Goal: Information Seeking & Learning: Check status

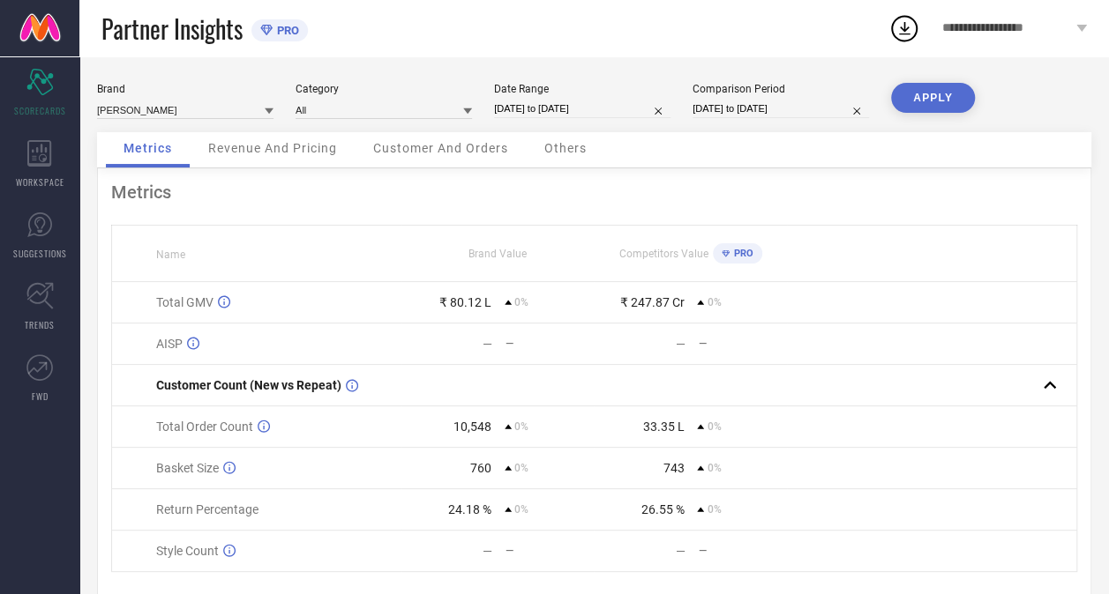
click at [280, 146] on span "Revenue And Pricing" at bounding box center [272, 148] width 129 height 14
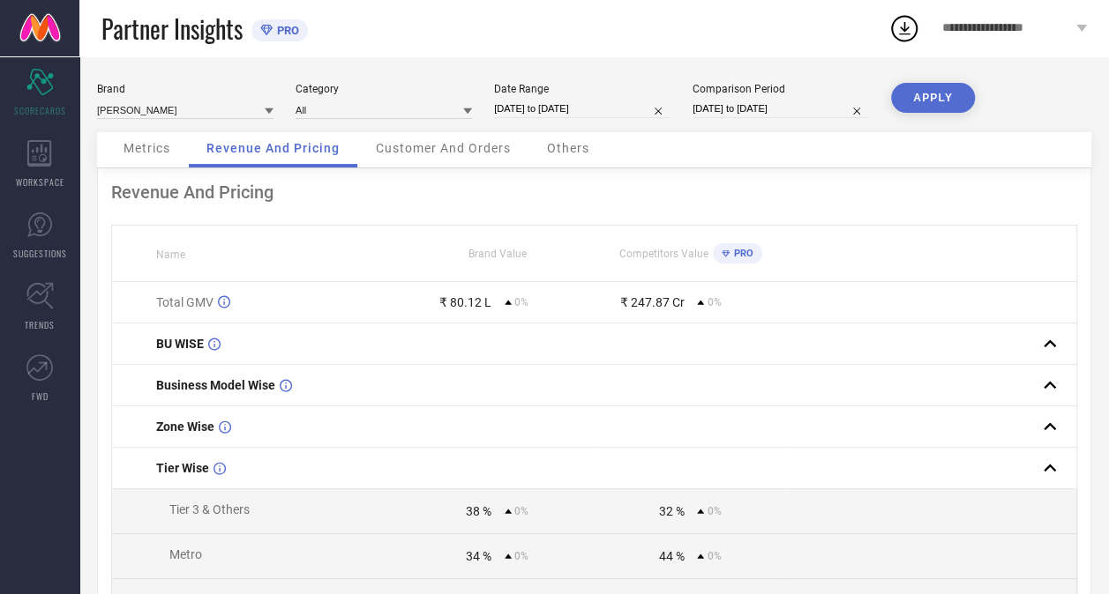
select select "3"
select select "2025"
select select "4"
select select "2025"
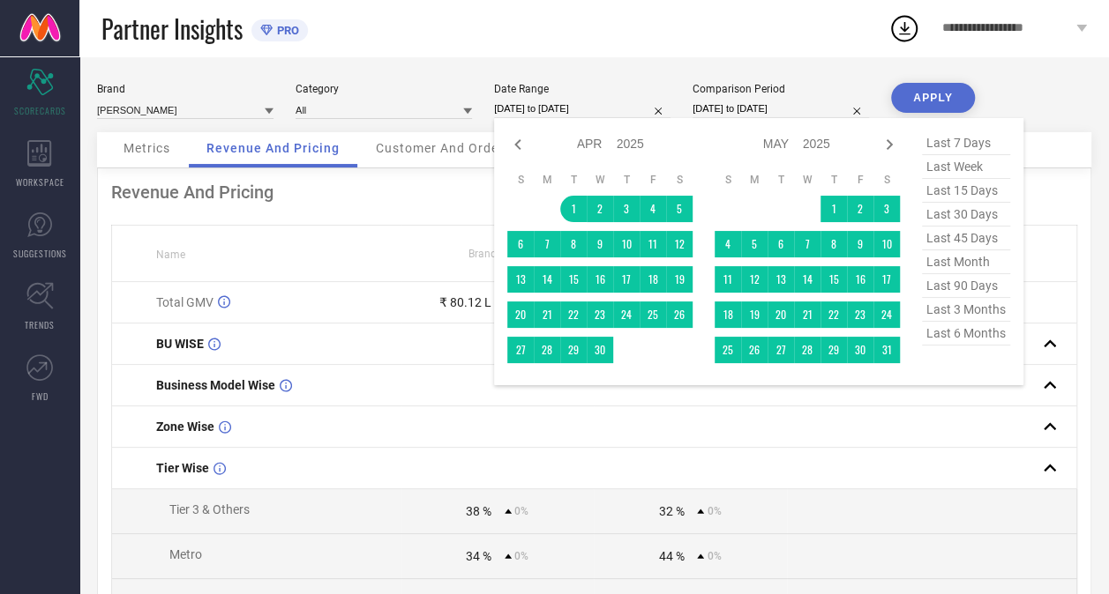
click at [529, 110] on input "[DATE] to [DATE]" at bounding box center [582, 109] width 176 height 19
click at [889, 147] on icon at bounding box center [889, 144] width 6 height 11
select select "4"
select select "2025"
select select "5"
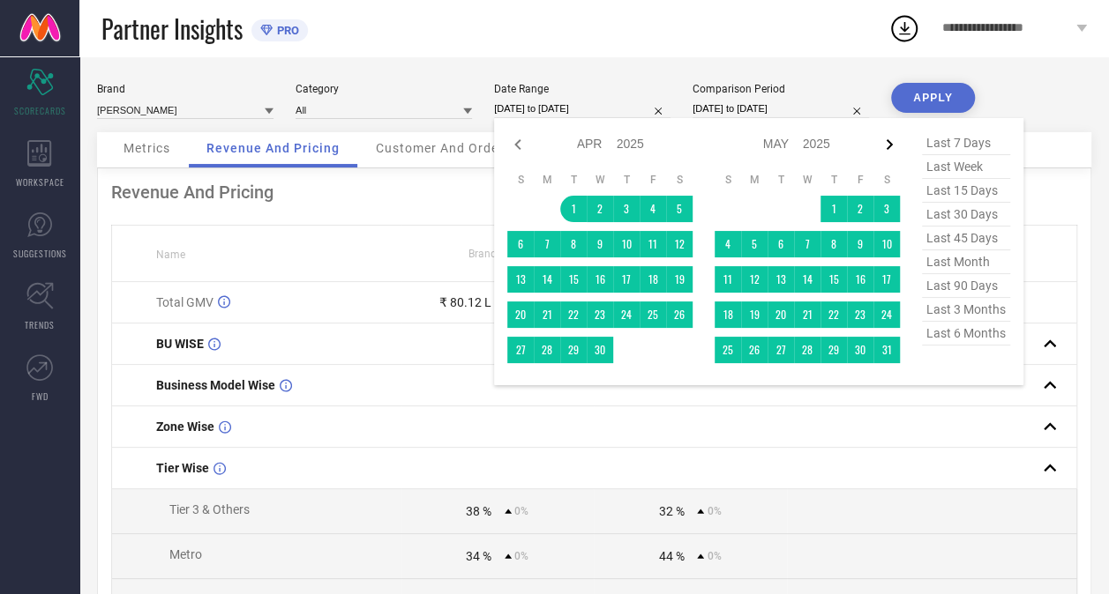
select select "2025"
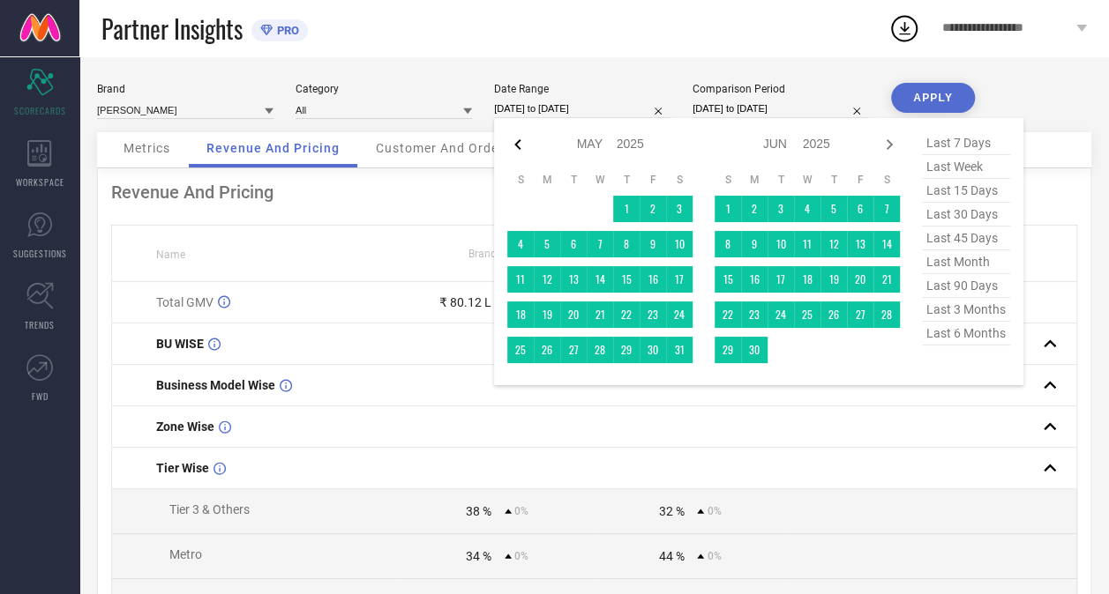
click at [513, 146] on icon at bounding box center [517, 144] width 21 height 21
select select "3"
select select "2025"
select select "4"
select select "2025"
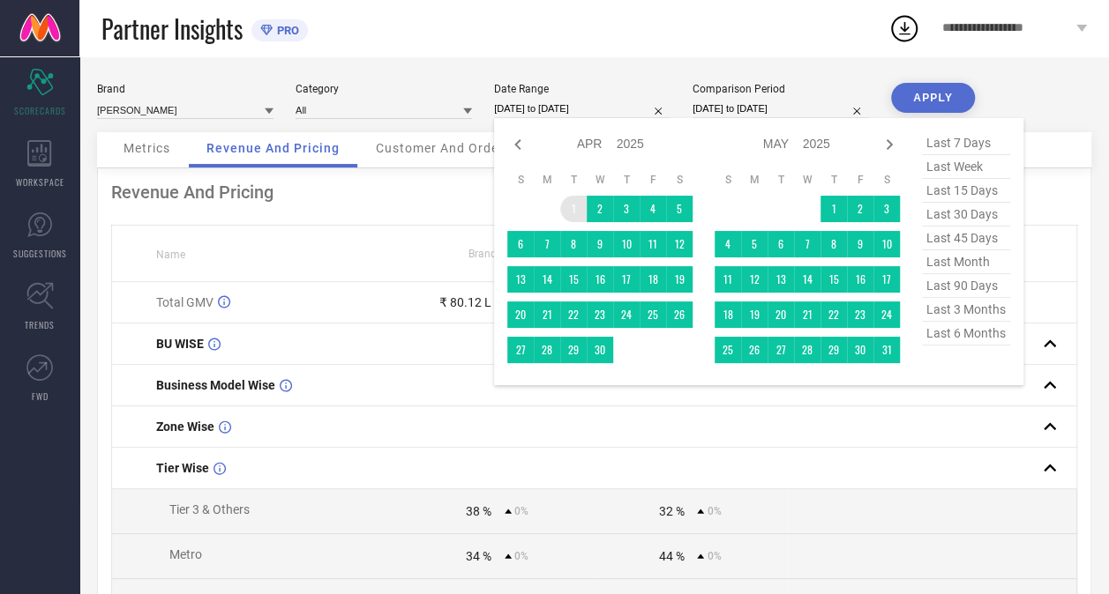
type input "After [DATE]"
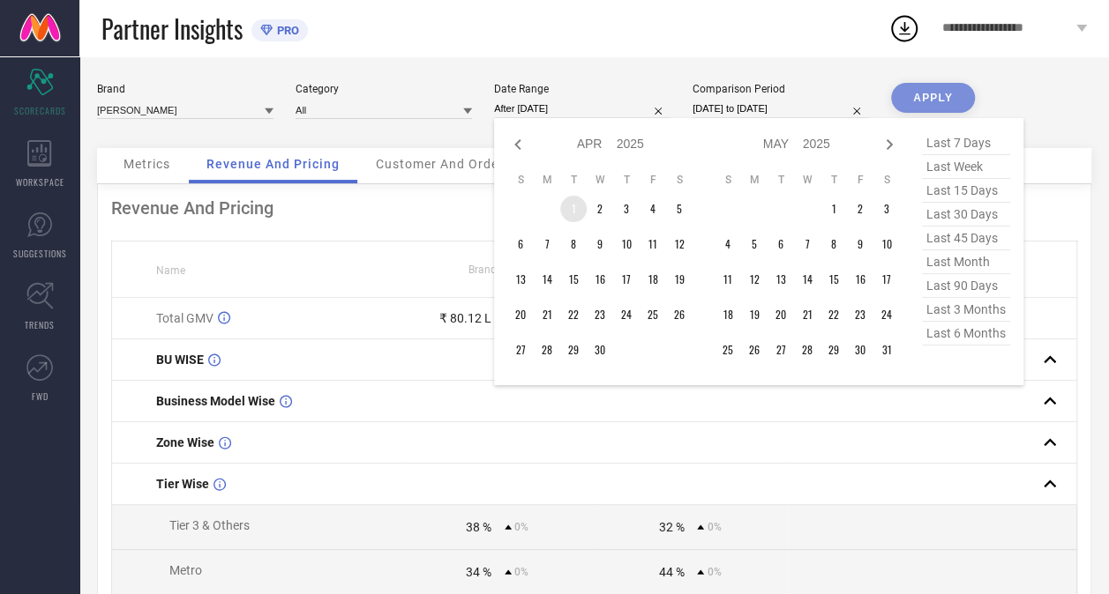
click at [575, 208] on td "1" at bounding box center [573, 209] width 26 height 26
click at [885, 147] on icon at bounding box center [888, 144] width 21 height 21
select select "4"
select select "2025"
select select "5"
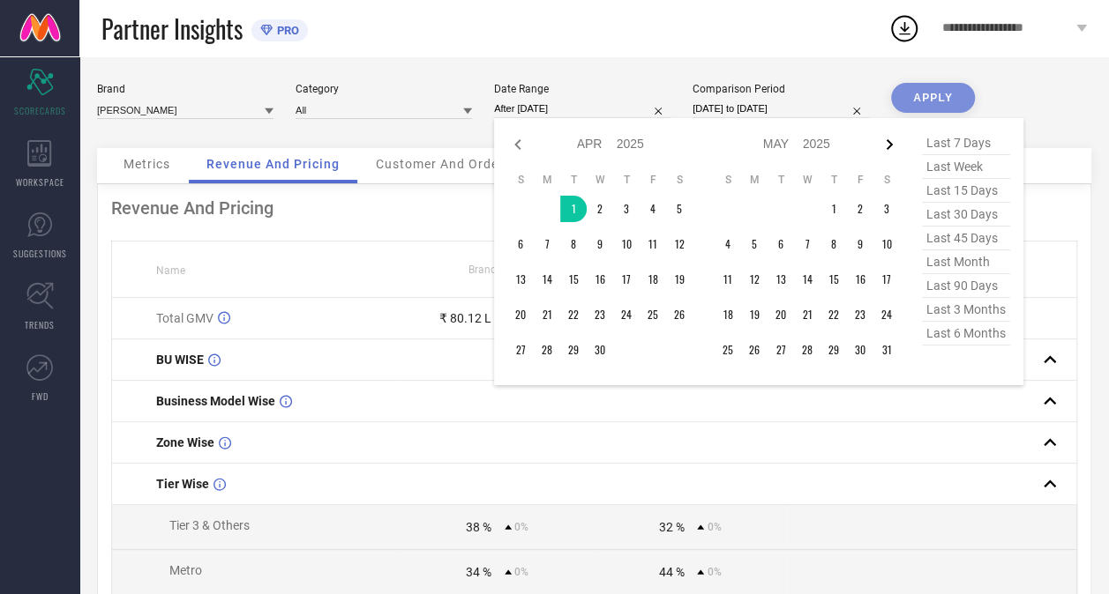
select select "2025"
click at [885, 147] on icon at bounding box center [888, 144] width 21 height 21
select select "5"
select select "2025"
select select "6"
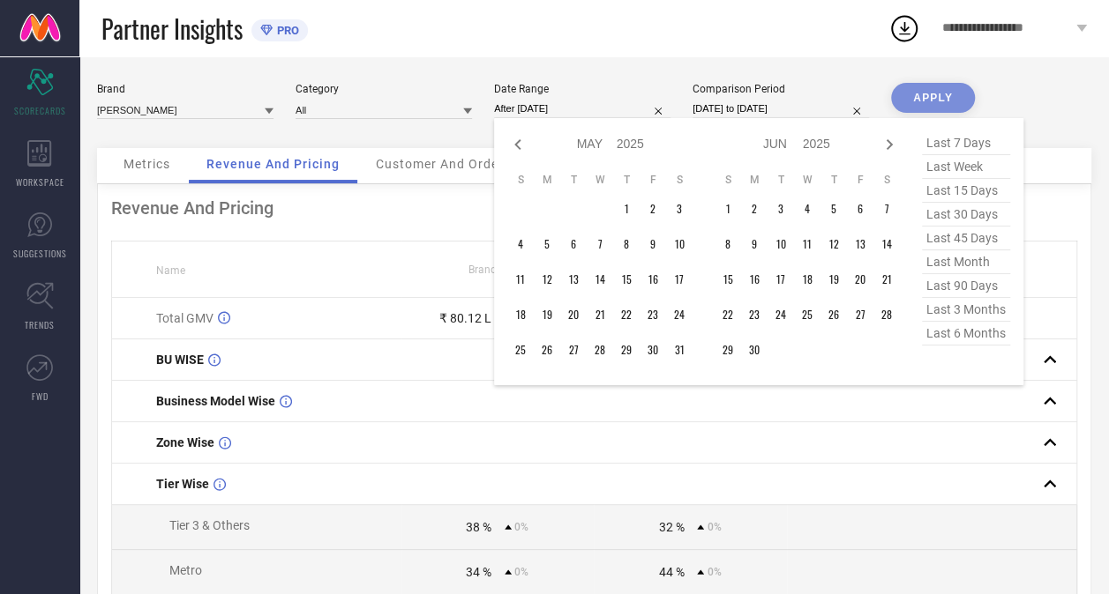
select select "2025"
click at [885, 147] on icon at bounding box center [888, 144] width 21 height 21
select select "6"
select select "2025"
select select "7"
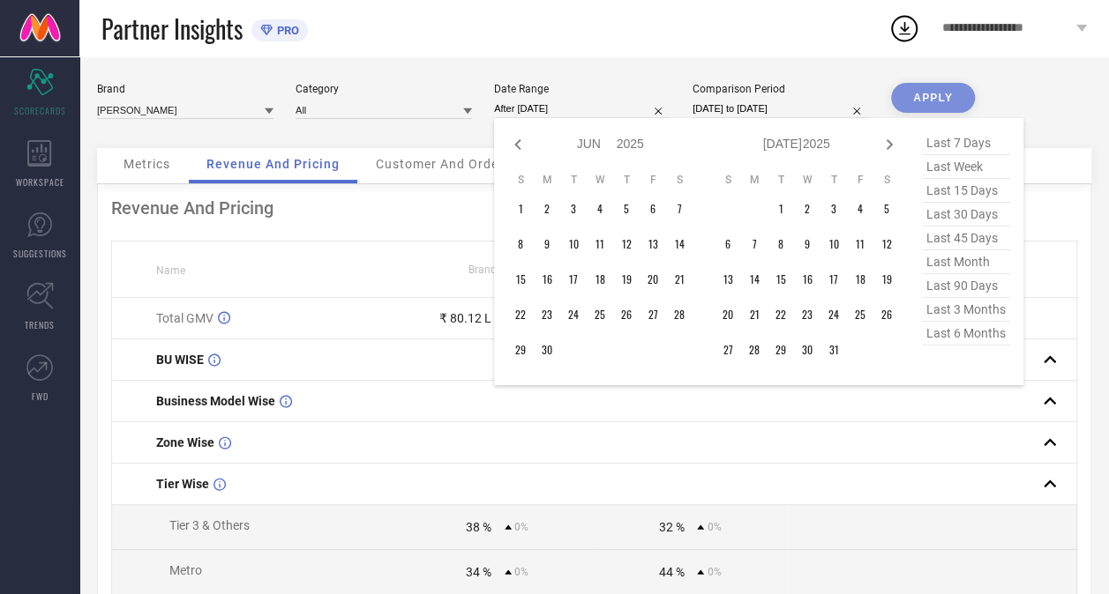
select select "2025"
click at [885, 147] on icon at bounding box center [888, 144] width 21 height 21
select select "7"
select select "2025"
select select "8"
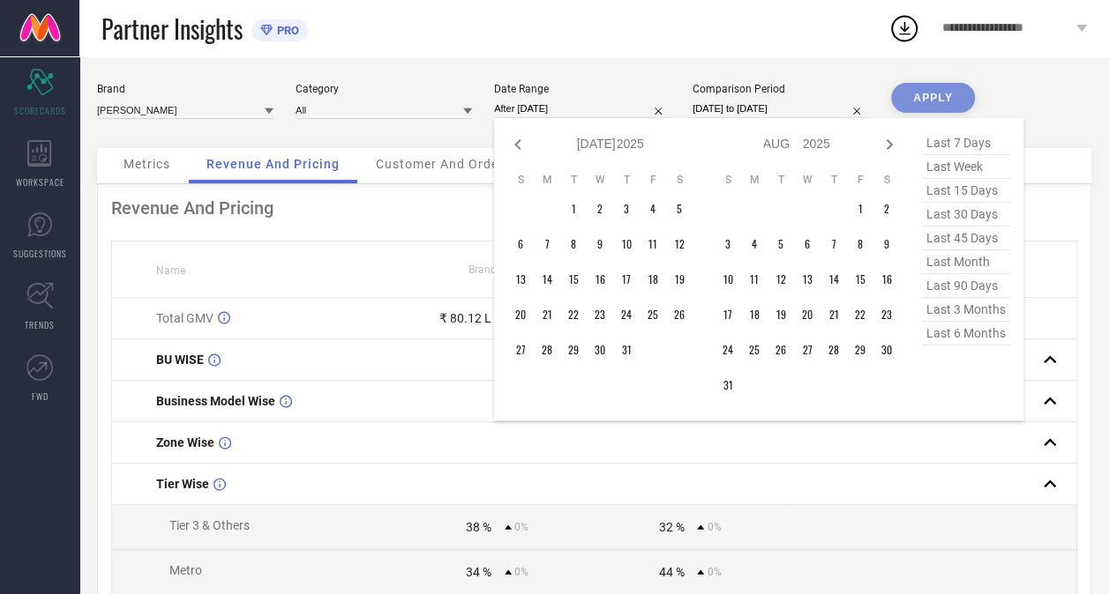
select select "2025"
click at [885, 147] on icon at bounding box center [888, 144] width 21 height 21
select select "8"
select select "2025"
select select "9"
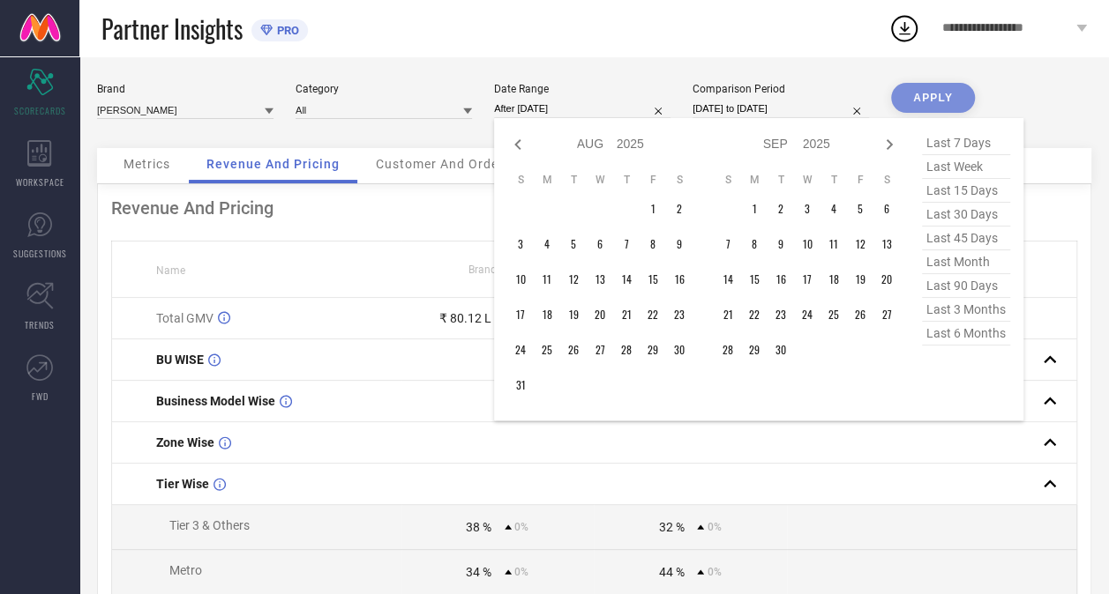
select select "2025"
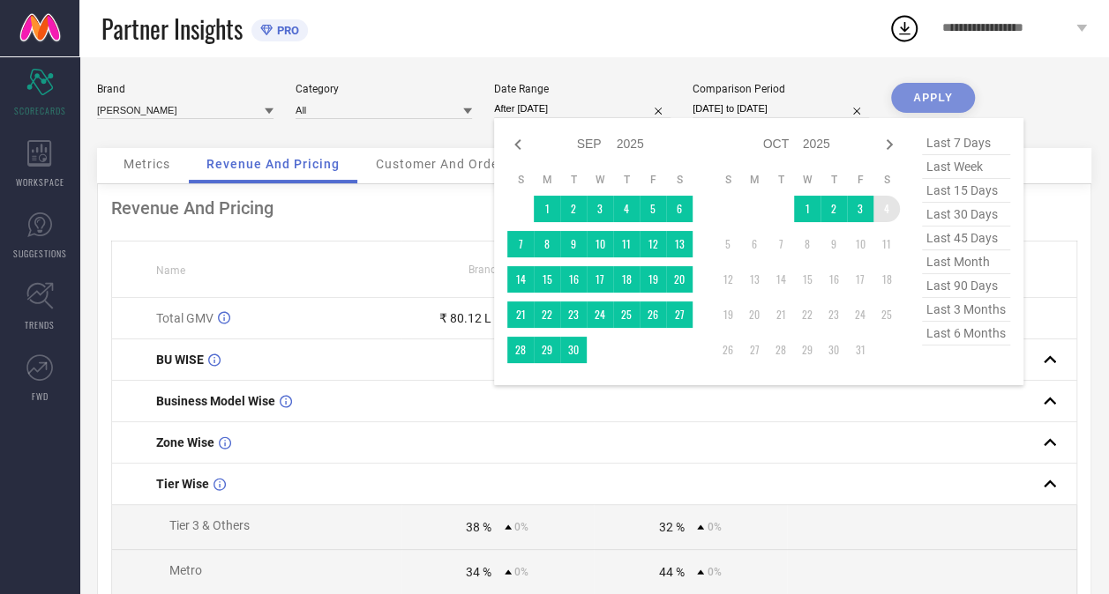
type input "[DATE] to [DATE]"
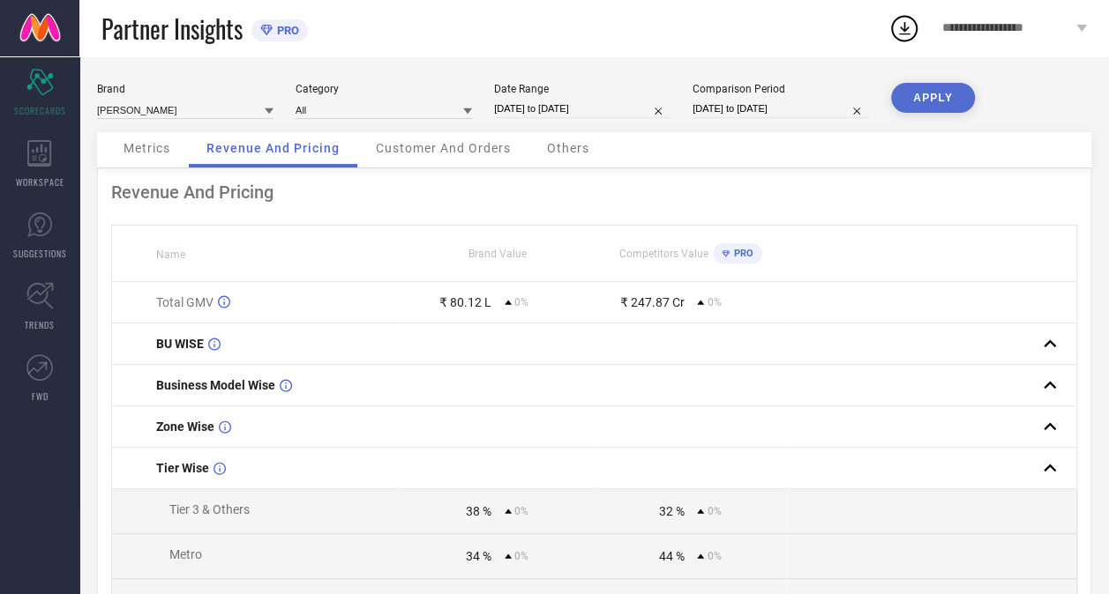
select select "3"
select select "2025"
select select "4"
select select "2025"
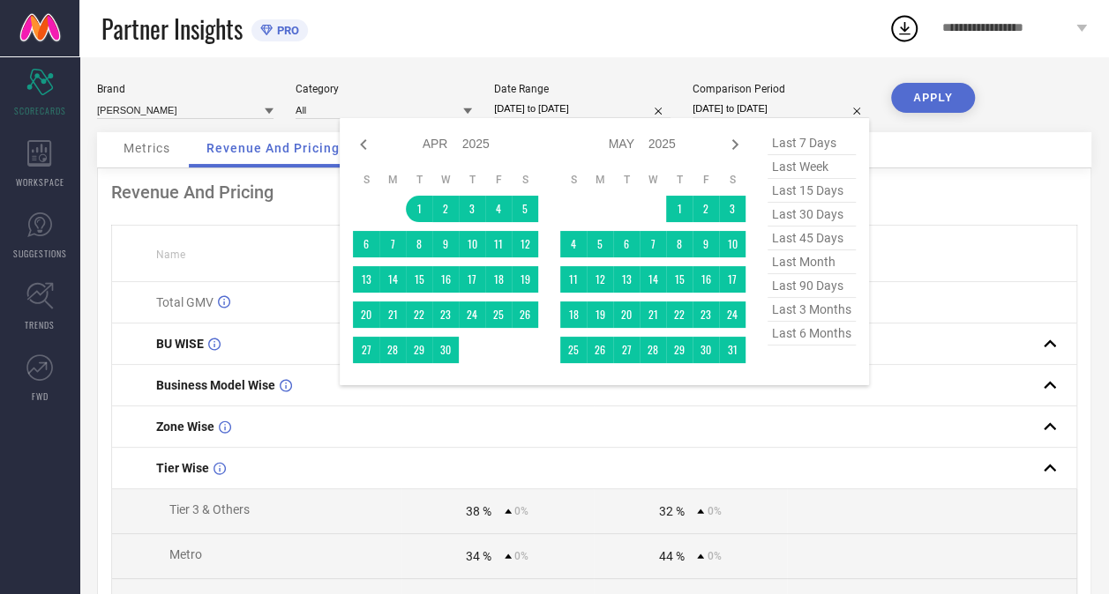
click at [780, 111] on input "[DATE] to [DATE]" at bounding box center [780, 109] width 176 height 19
type input "After [DATE]"
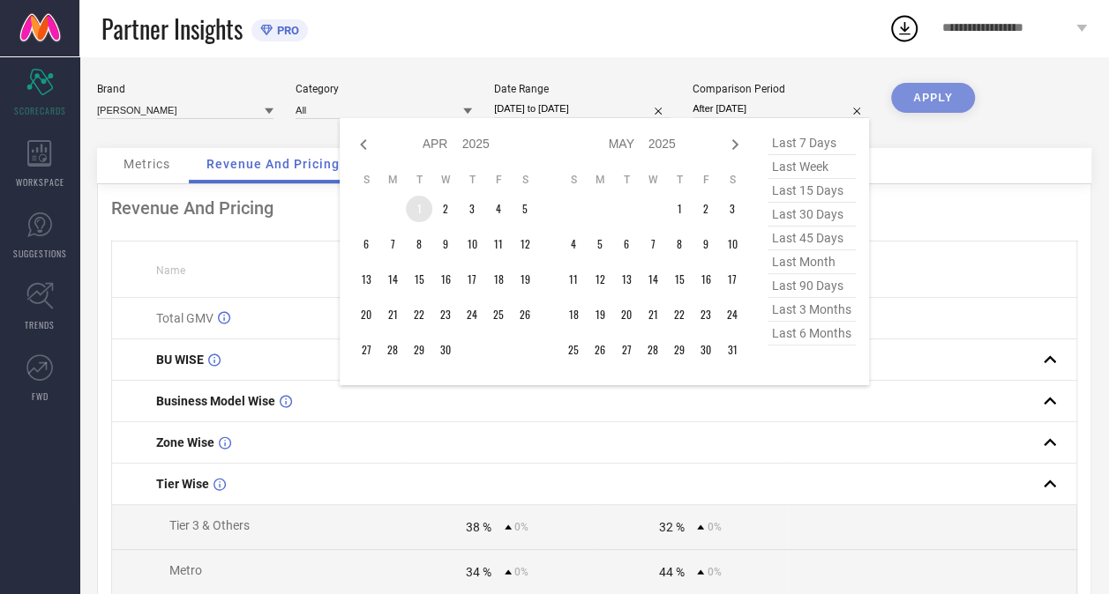
click at [422, 205] on td "1" at bounding box center [419, 209] width 26 height 26
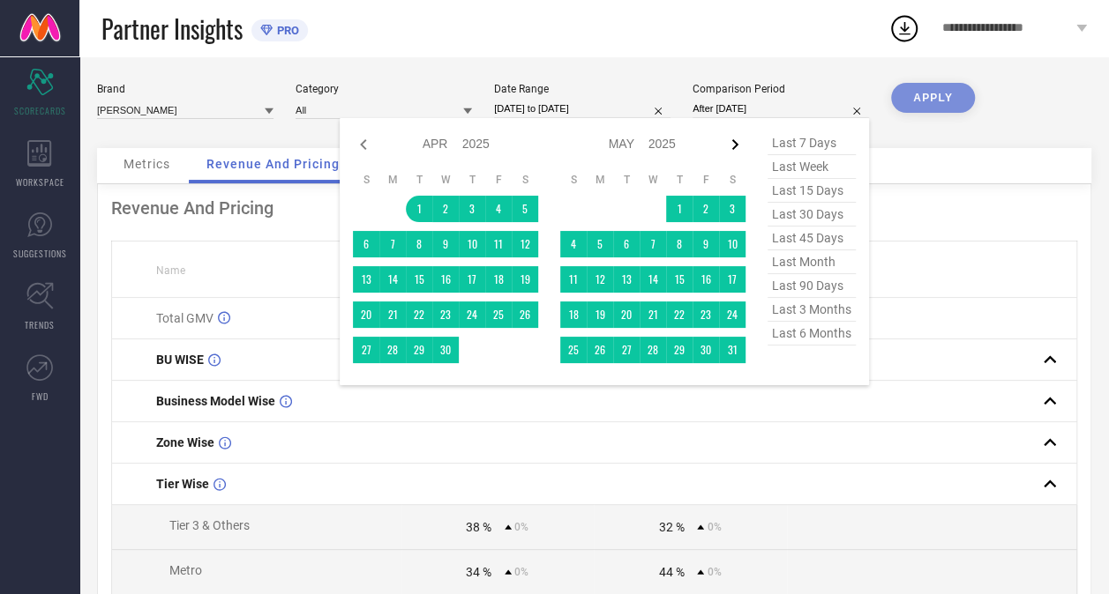
click at [731, 145] on icon at bounding box center [734, 144] width 21 height 21
select select "4"
select select "2025"
select select "5"
select select "2025"
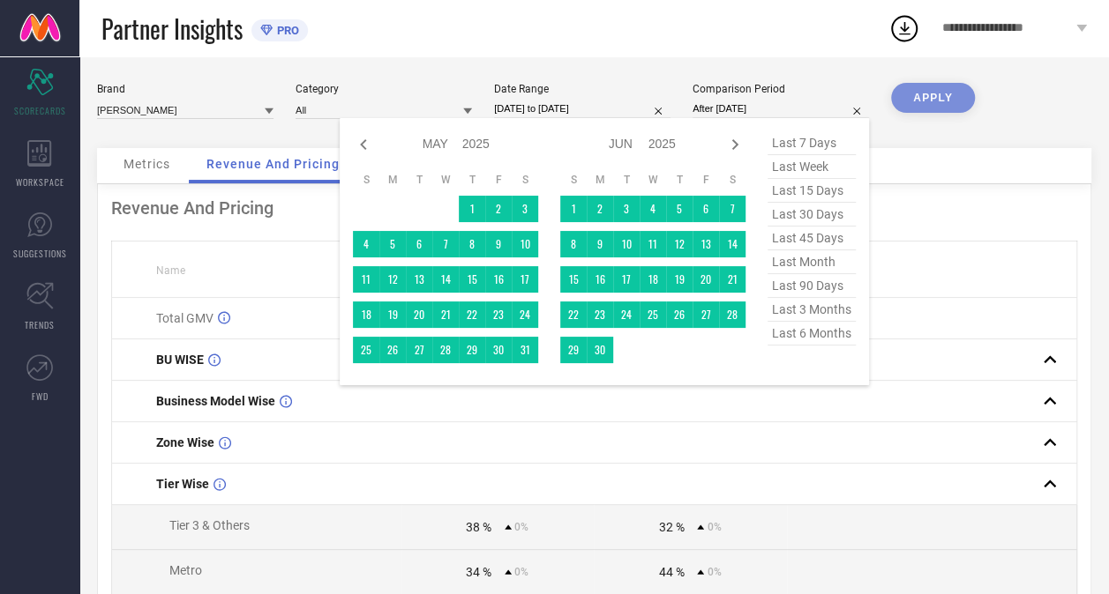
click at [731, 145] on icon at bounding box center [734, 144] width 21 height 21
select select "5"
select select "2025"
select select "6"
select select "2025"
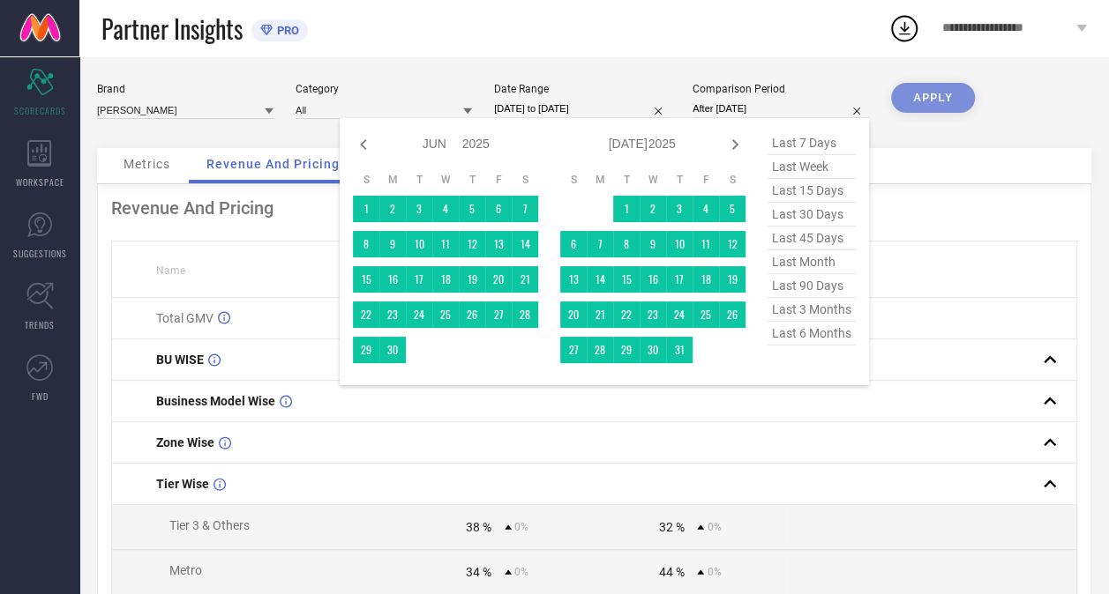
click at [731, 145] on icon at bounding box center [734, 144] width 21 height 21
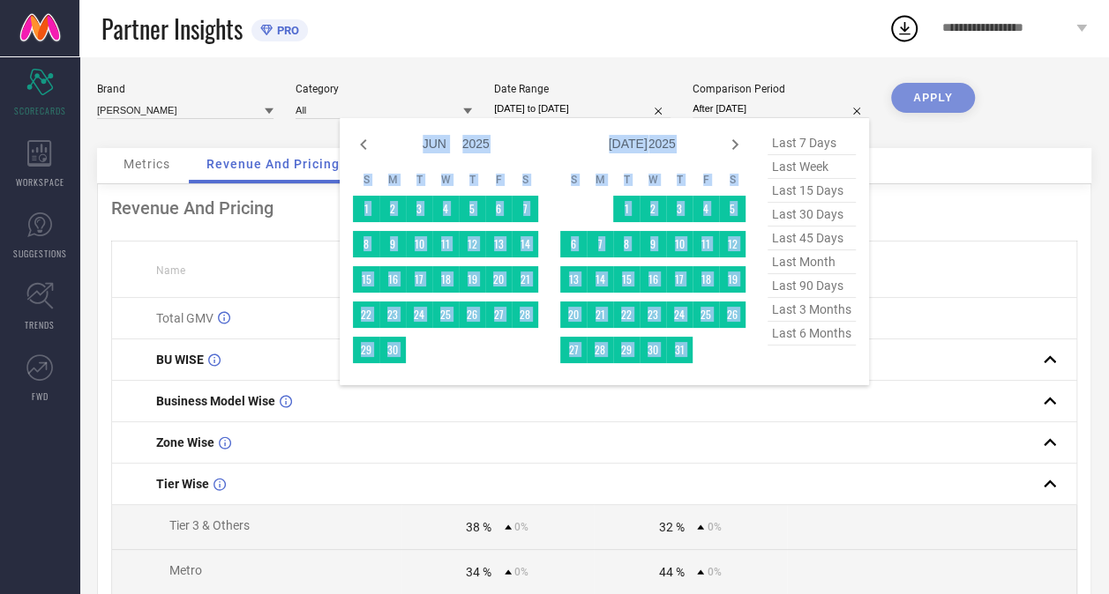
select select "6"
select select "2025"
select select "7"
select select "2025"
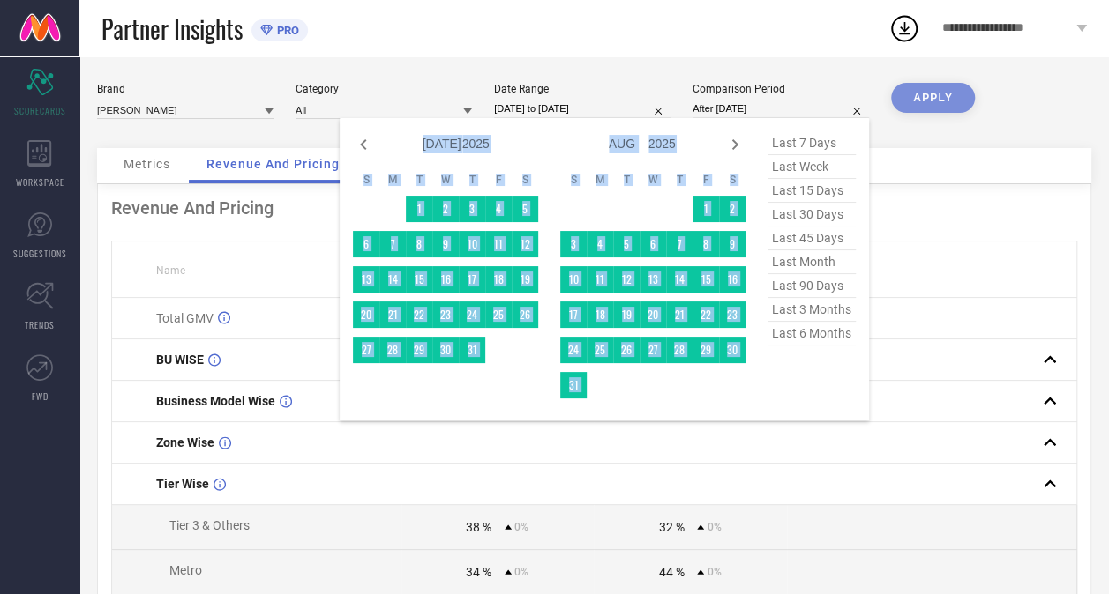
click at [731, 145] on icon at bounding box center [734, 144] width 21 height 21
select select "7"
select select "2025"
select select "8"
select select "2025"
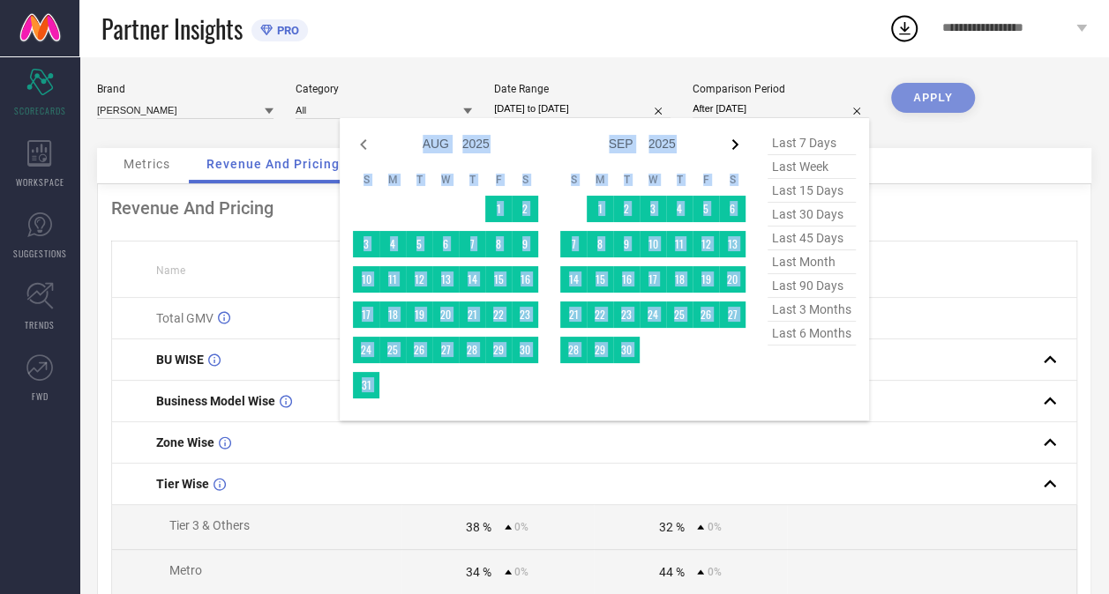
click at [731, 145] on icon at bounding box center [734, 144] width 21 height 21
select select "8"
select select "2025"
select select "9"
select select "2025"
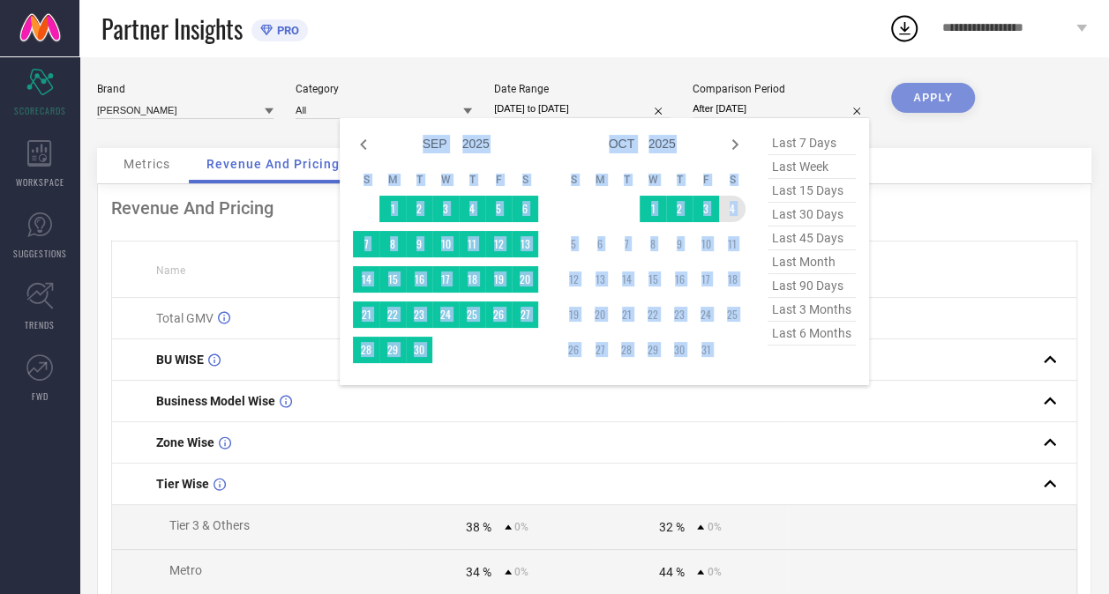
type input "[DATE] to [DATE]"
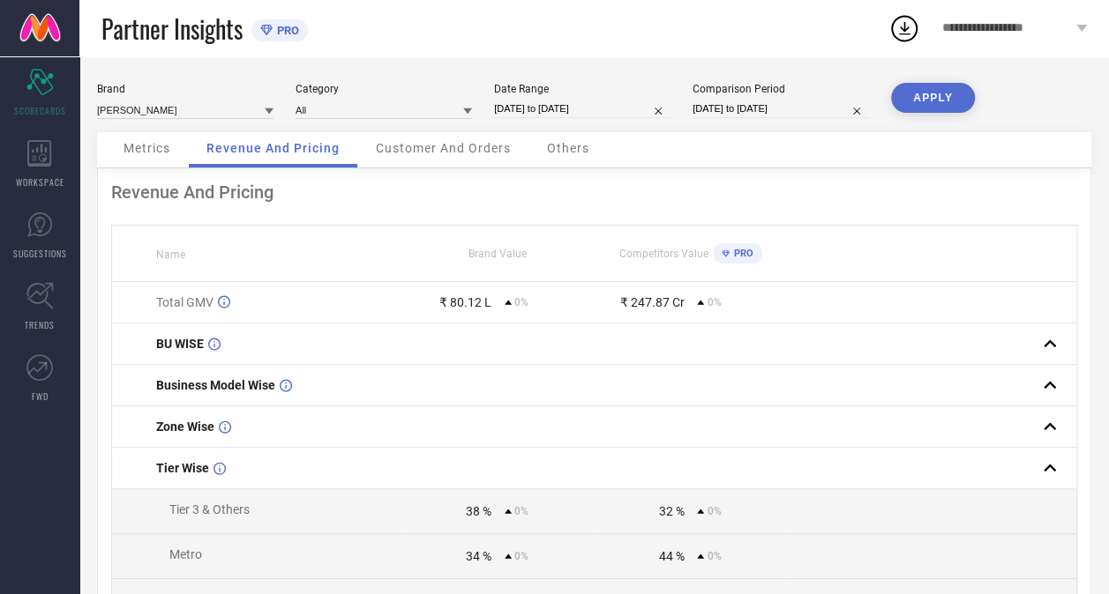
click at [936, 95] on button "APPLY" at bounding box center [933, 98] width 84 height 30
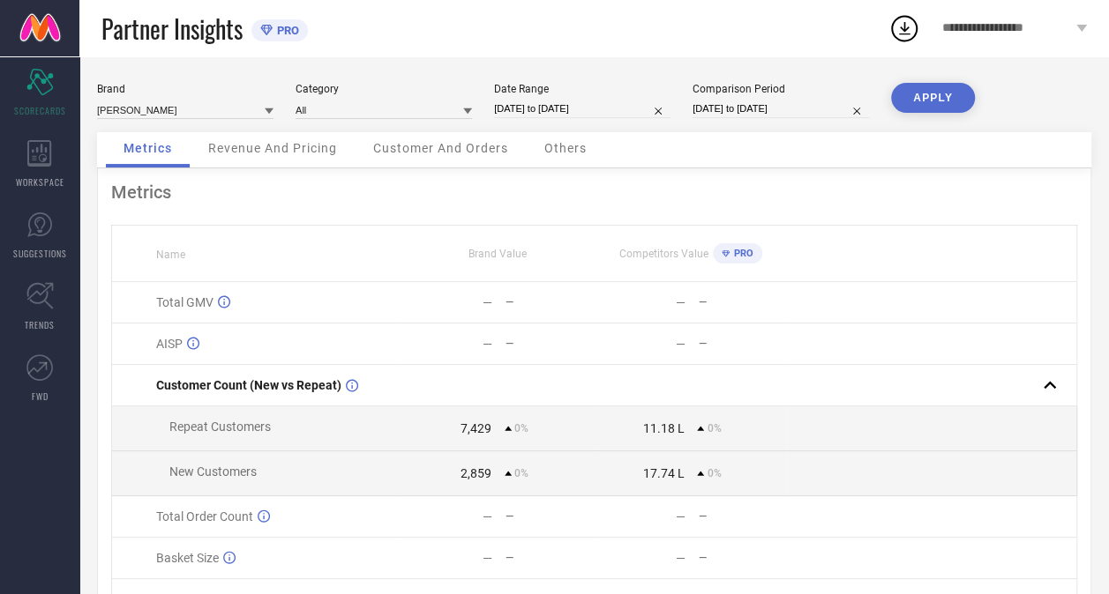
click at [316, 146] on span "Revenue And Pricing" at bounding box center [272, 148] width 129 height 14
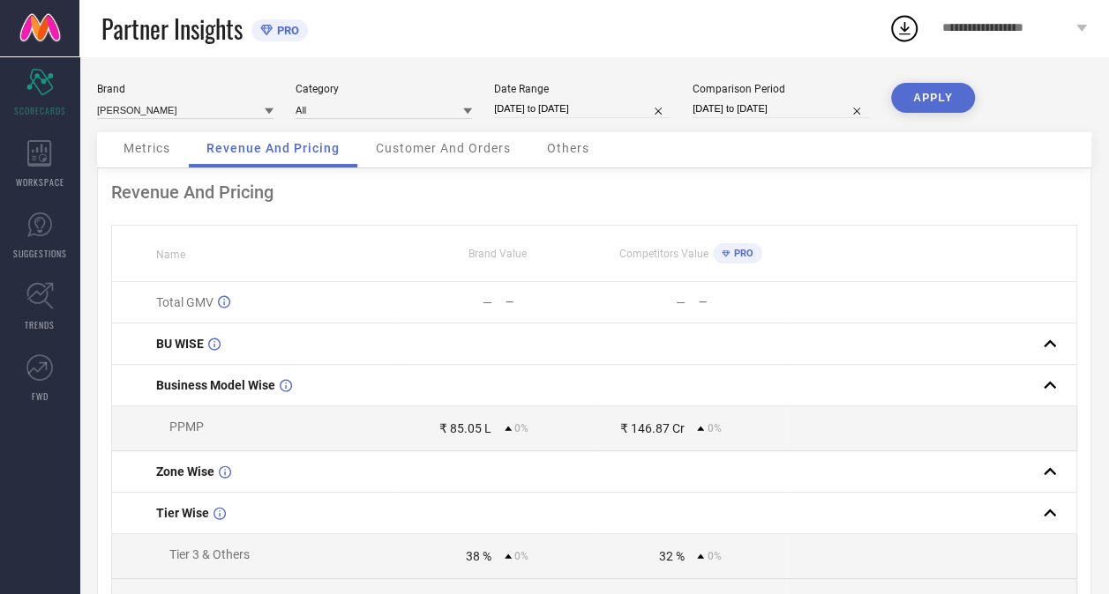
click at [436, 148] on span "Customer And Orders" at bounding box center [443, 148] width 135 height 14
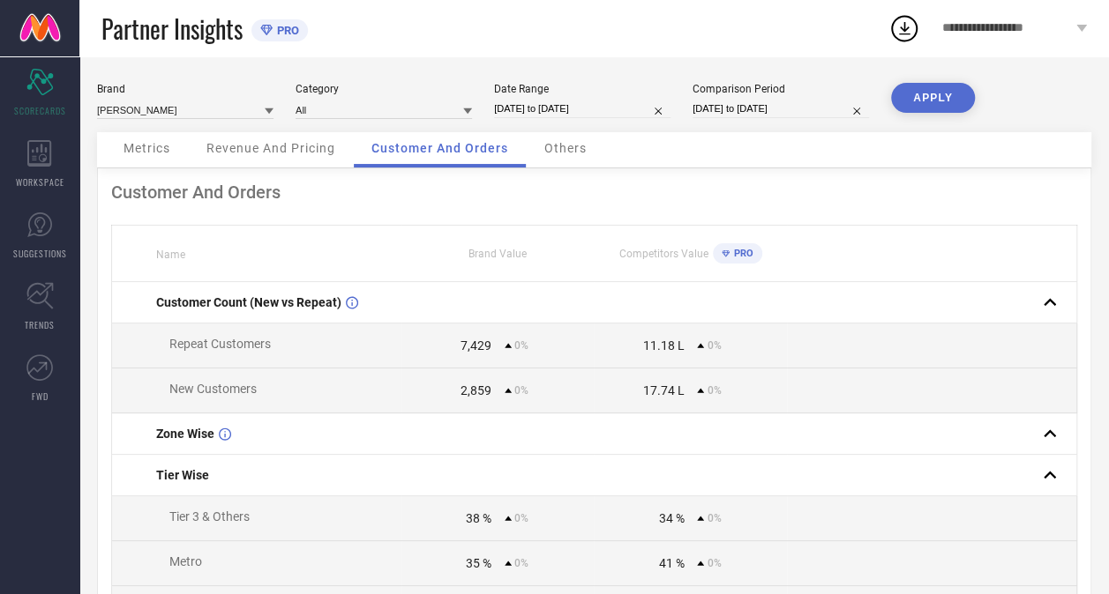
click at [561, 157] on div "Others" at bounding box center [566, 149] width 78 height 35
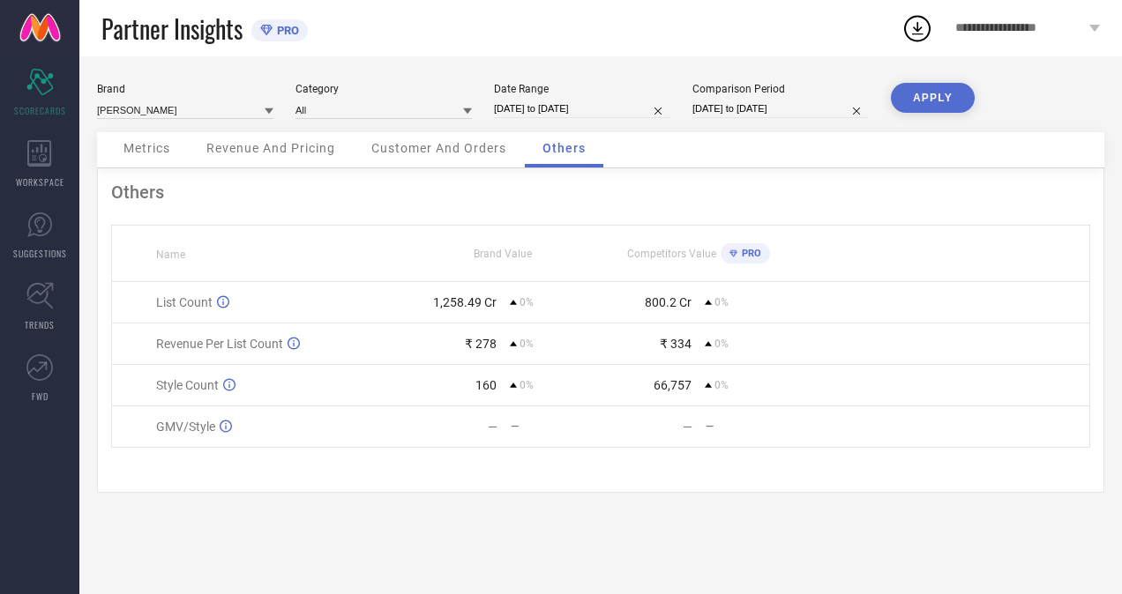
click at [407, 178] on div "Others Name Brand Value Competitors Value PRO List Count 1,258.49 Cr 0% 800.2 C…" at bounding box center [600, 330] width 1007 height 325
click at [154, 147] on span "Metrics" at bounding box center [146, 148] width 47 height 14
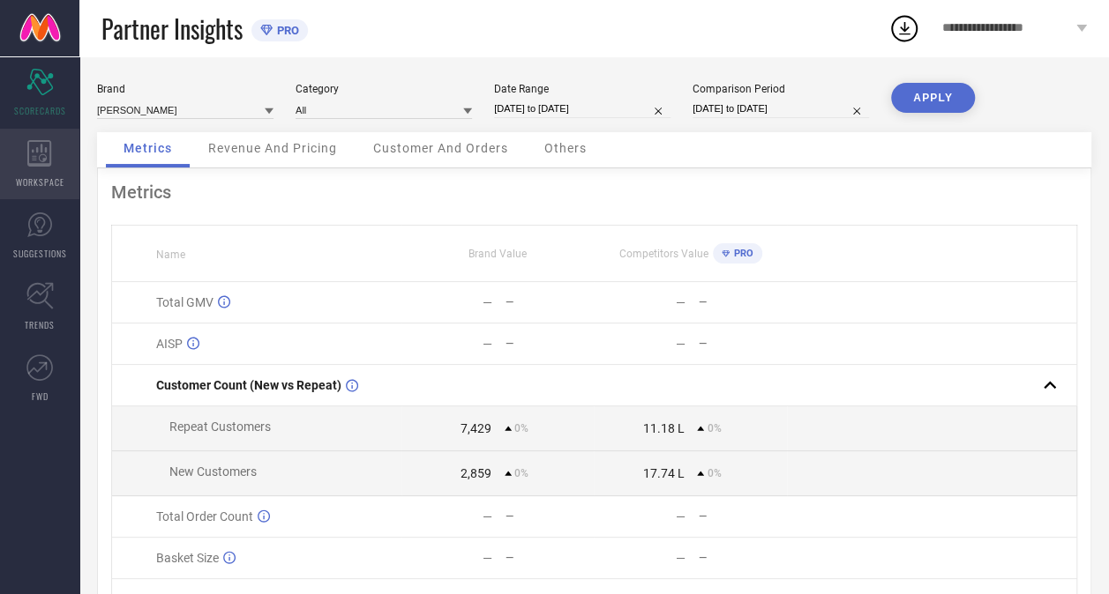
click at [31, 149] on icon at bounding box center [39, 153] width 25 height 26
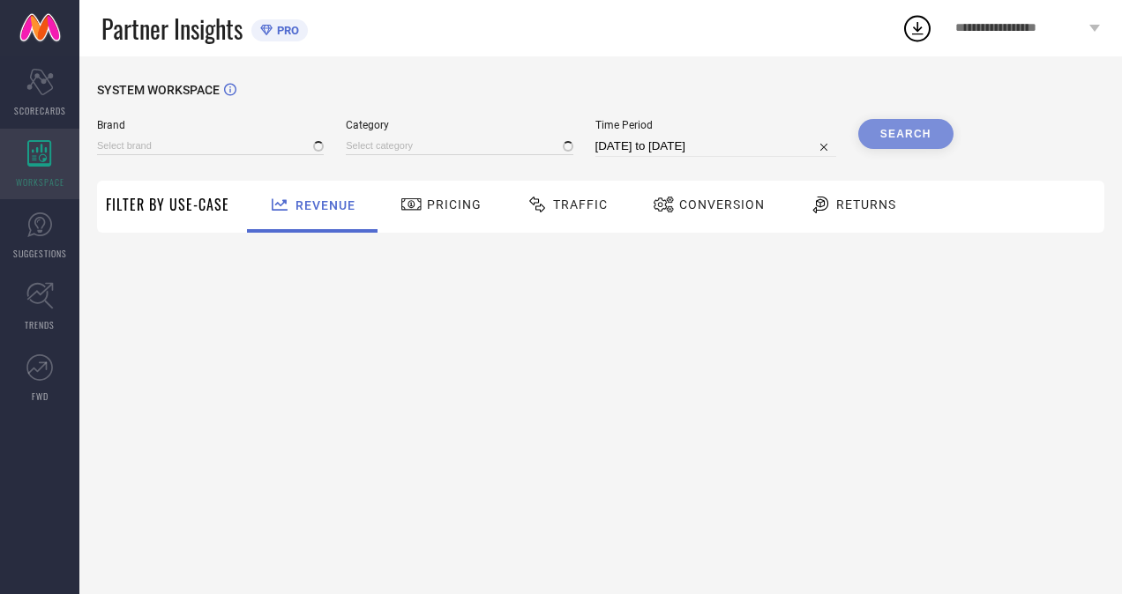
type input "[PERSON_NAME]"
type input "All"
